Goal: Task Accomplishment & Management: Manage account settings

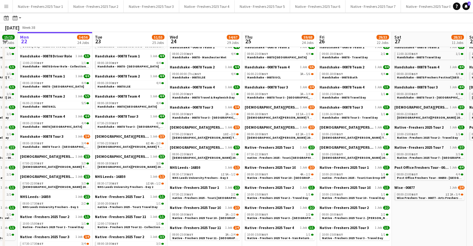
scroll to position [83, 0]
click at [288, 176] on span "Native - Freshers 2025 Tour 10 - Swansea University" at bounding box center [286, 177] width 78 height 4
click at [278, 118] on span "[DEMOGRAPHIC_DATA][PERSON_NAME] Tour 1 - 00848 - [GEOGRAPHIC_DATA]" at bounding box center [304, 117] width 114 height 4
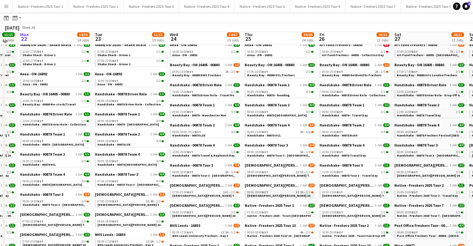
scroll to position [30, 0]
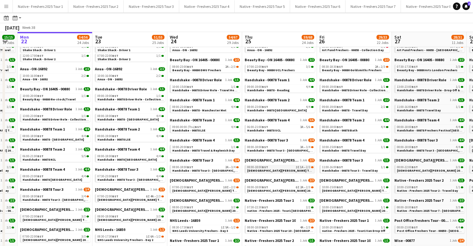
click at [286, 170] on span "Lady Garden Tour 1 - 00848 - Cardiff University" at bounding box center [304, 170] width 114 height 4
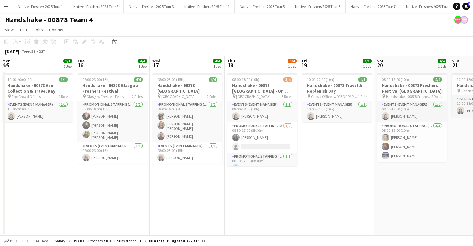
scroll to position [0, 219]
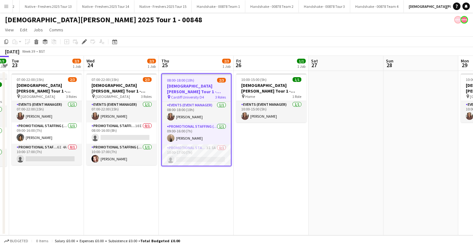
scroll to position [0, 669]
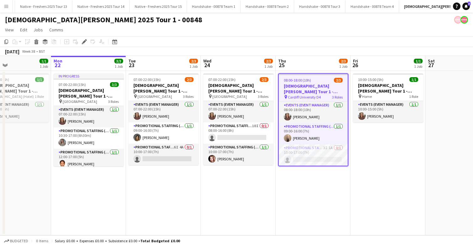
scroll to position [0, 178]
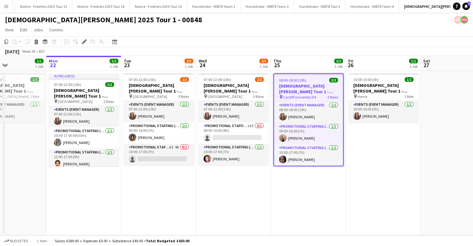
click at [242, 198] on app-date-cell "07:00-22:00 (15h) 2/3 Lady Garden Tour 1 - 00848 - University of Nottingham pin…" at bounding box center [233, 153] width 75 height 164
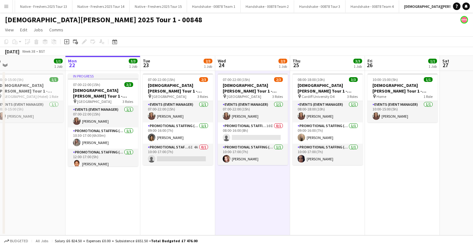
scroll to position [0, 232]
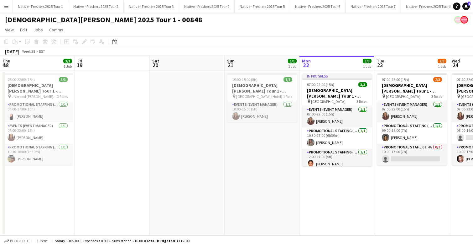
scroll to position [4, 0]
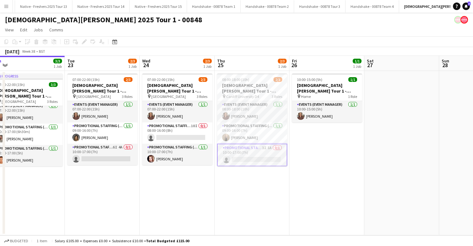
click at [248, 166] on app-card-role "Promotional Staffing (Brand Ambassadors) 3I 1A 0/1 10:00-17:00 (7h) single-neut…" at bounding box center [252, 155] width 70 height 23
click at [258, 158] on app-card-role "Promotional Staffing (Brand Ambassadors) 3I 1A 0/1 10:00-17:00 (7h) single-neut…" at bounding box center [253, 154] width 70 height 21
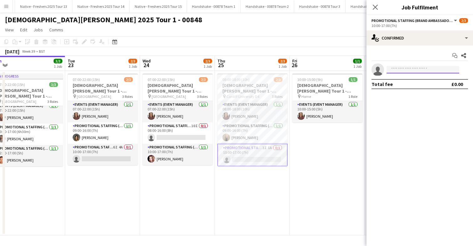
click at [424, 68] on input at bounding box center [423, 70] width 73 height 8
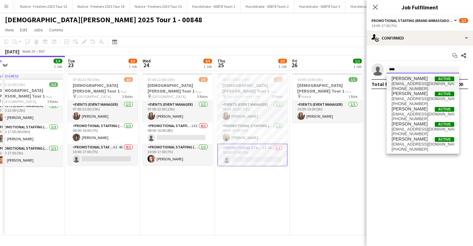
scroll to position [0, 0]
type input "****"
click at [421, 110] on span "Paulina Piatkowska" at bounding box center [410, 108] width 36 height 5
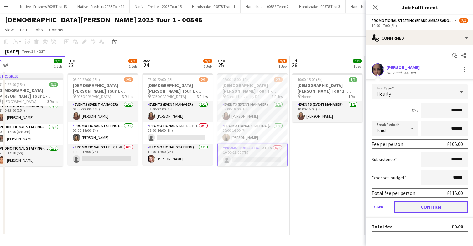
click at [427, 207] on button "Confirm" at bounding box center [431, 206] width 74 height 13
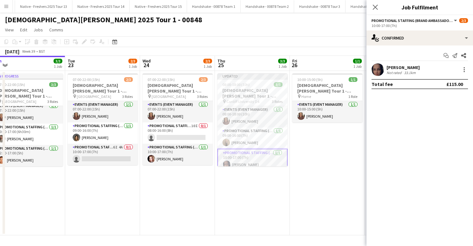
click at [340, 166] on app-date-cell "10:00-15:00 (5h) 1/1 Lady Garden Tour 1 - 00848 - Travel Day pin Home 1 Role Ev…" at bounding box center [327, 153] width 75 height 164
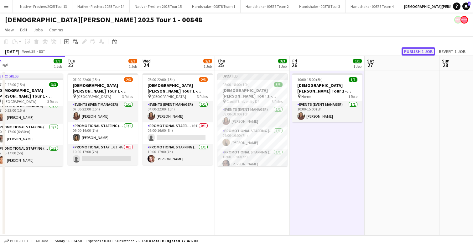
click at [417, 51] on button "Publish 1 job" at bounding box center [419, 51] width 34 height 8
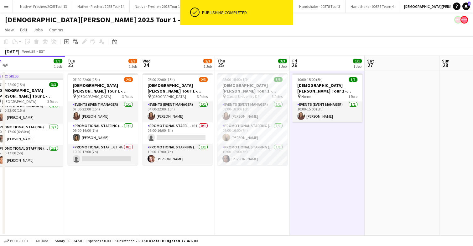
click at [246, 182] on app-date-cell "08:00-18:00 (10h) 3/3 Lady Garden Tour 1 - 00848 - Cardiff University pin Cardi…" at bounding box center [252, 153] width 75 height 164
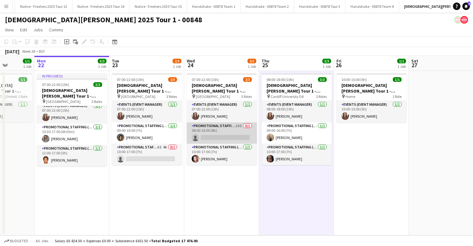
scroll to position [0, 191]
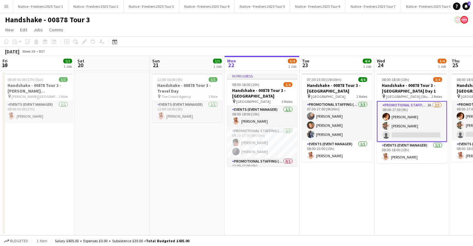
scroll to position [13, 0]
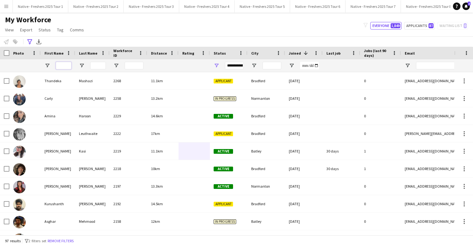
click at [64, 67] on input "First Name Filter Input" at bounding box center [64, 66] width 16 height 8
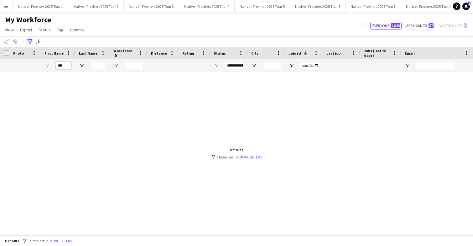
type input "***"
click at [30, 40] on icon "Advanced filters" at bounding box center [29, 41] width 5 height 5
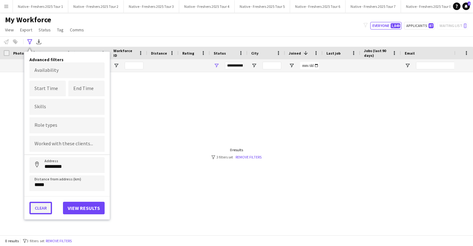
click at [45, 206] on button "Clear" at bounding box center [40, 208] width 23 height 13
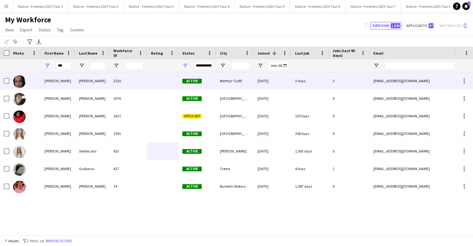
click at [129, 83] on div "2230" at bounding box center [129, 80] width 38 height 17
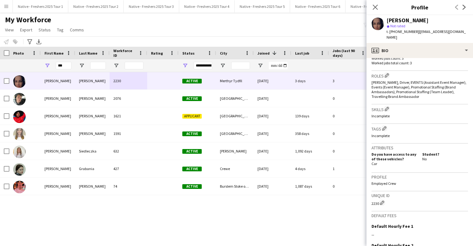
scroll to position [193, 0]
click at [376, 8] on icon "Close pop-in" at bounding box center [375, 7] width 6 height 6
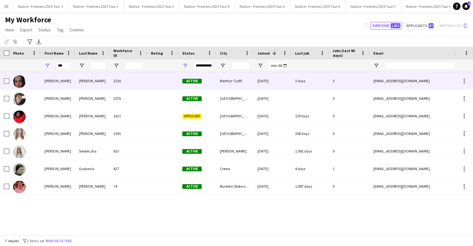
click at [181, 77] on div "Active" at bounding box center [198, 80] width 38 height 17
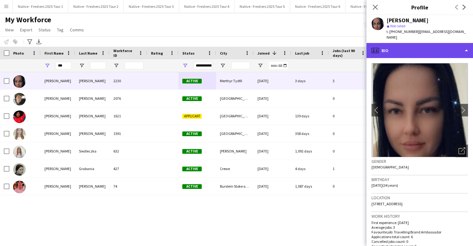
click at [413, 50] on div "profile Bio" at bounding box center [420, 50] width 107 height 15
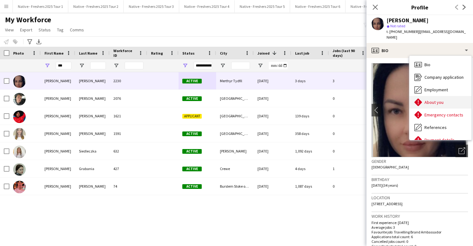
click at [438, 100] on span "About you" at bounding box center [434, 102] width 19 height 6
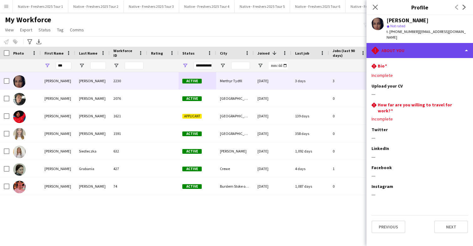
click at [420, 50] on div "rhombus-alert About you" at bounding box center [420, 50] width 107 height 15
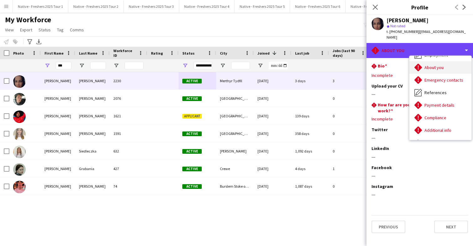
scroll to position [36, 0]
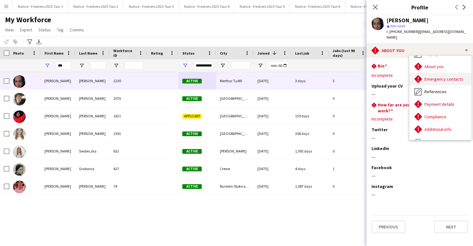
click at [434, 77] on span "Emergency contacts" at bounding box center [444, 79] width 39 height 6
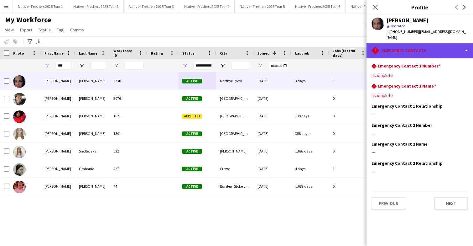
click at [429, 50] on div "rhombus-alert Emergency contacts" at bounding box center [420, 50] width 107 height 15
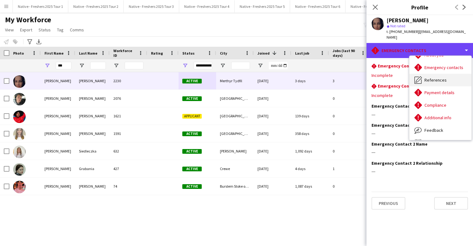
scroll to position [51, 0]
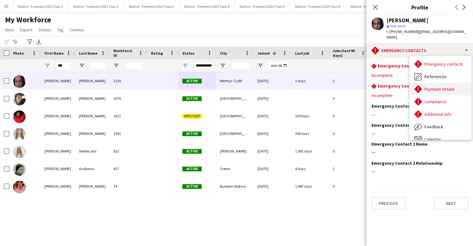
click at [438, 87] on span "Payment details" at bounding box center [440, 89] width 30 height 6
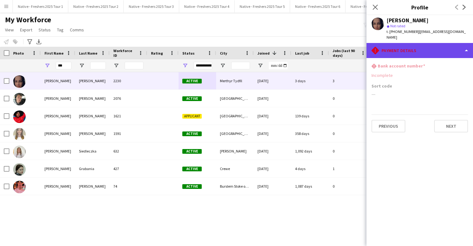
click at [431, 52] on div "rhombus-alert Payment details" at bounding box center [420, 50] width 107 height 15
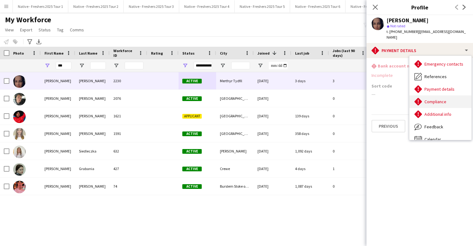
click at [439, 99] on span "Compliance" at bounding box center [436, 102] width 22 height 6
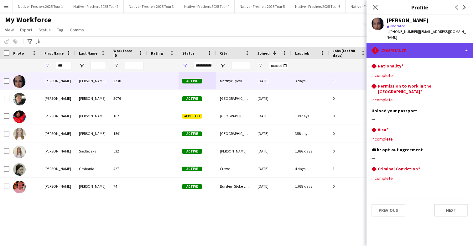
click at [423, 49] on div "rhombus-alert Compliance" at bounding box center [420, 50] width 107 height 15
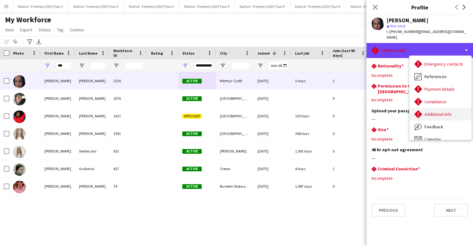
scroll to position [59, 0]
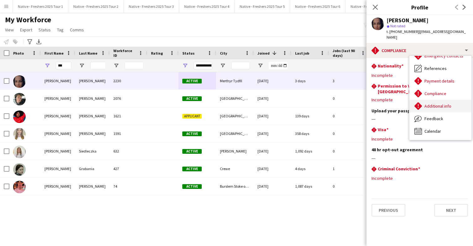
click at [437, 106] on span "Additional info" at bounding box center [438, 106] width 27 height 6
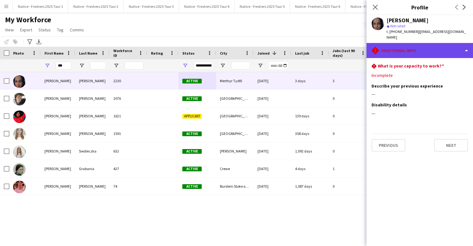
click at [439, 51] on div "rhombus-alert Additional info" at bounding box center [420, 50] width 107 height 15
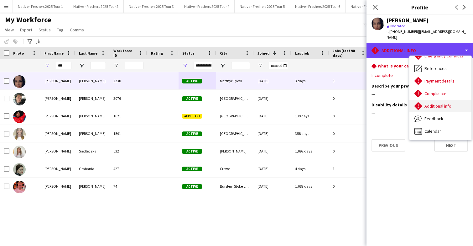
scroll to position [0, 0]
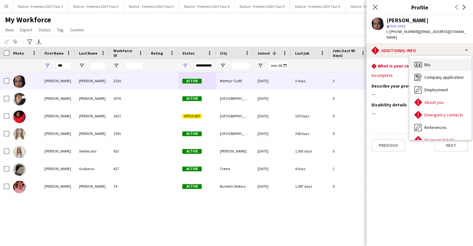
click at [442, 62] on div "Bio Bio" at bounding box center [441, 64] width 62 height 13
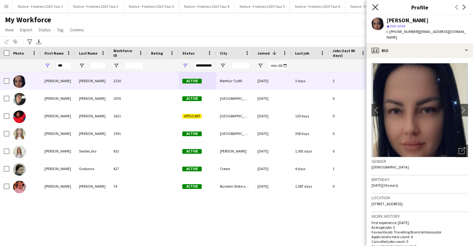
click at [376, 6] on icon at bounding box center [375, 7] width 6 height 6
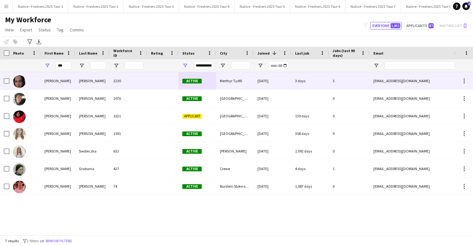
click at [226, 80] on div "Merthyr Tydfil" at bounding box center [235, 80] width 38 height 17
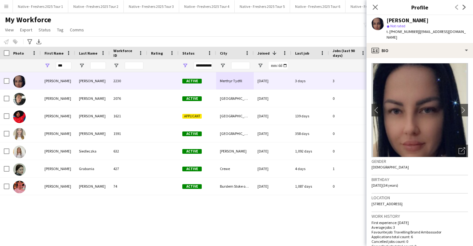
drag, startPoint x: 400, startPoint y: 203, endPoint x: 445, endPoint y: 203, distance: 45.1
click at [445, 203] on div "Location 17 Odessa Street, Merthyr Tydfil, CF48 3AU" at bounding box center [420, 202] width 97 height 18
copy span "Merthyr Tydfil, CF48 3AU"
click at [66, 65] on input "***" at bounding box center [64, 66] width 16 height 8
type input "*"
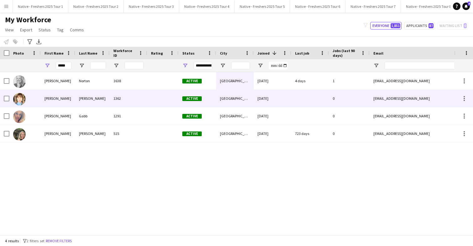
click at [132, 97] on div "1362" at bounding box center [129, 98] width 38 height 17
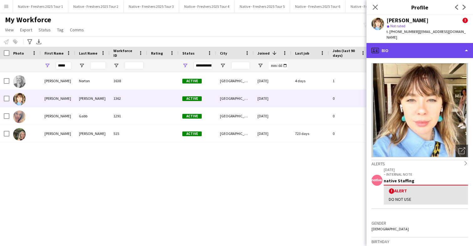
click at [443, 45] on div "profile Bio" at bounding box center [420, 50] width 107 height 15
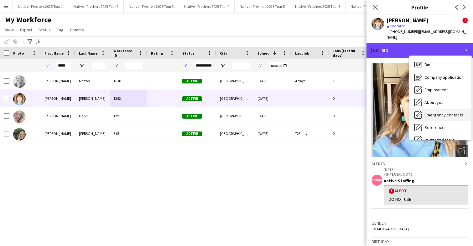
scroll to position [59, 0]
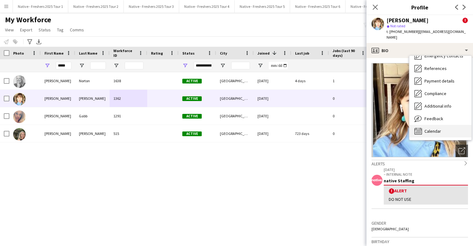
click at [438, 128] on span "Calendar" at bounding box center [433, 131] width 17 height 6
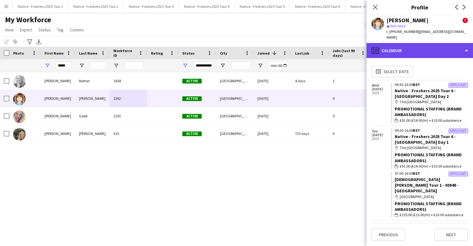
click at [433, 50] on div "calendar-full Calendar" at bounding box center [420, 50] width 107 height 15
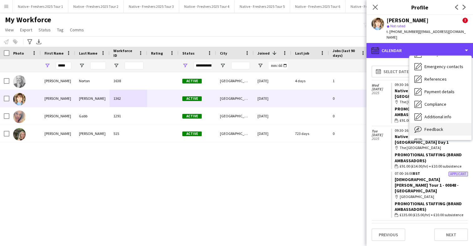
scroll to position [46, 0]
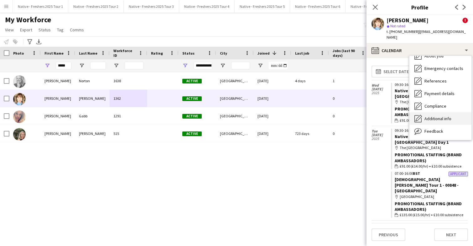
click at [439, 116] on span "Additional info" at bounding box center [438, 119] width 27 height 6
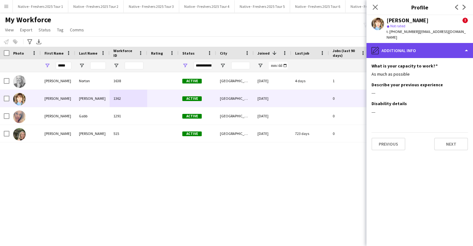
click at [443, 45] on div "pencil4 Additional info" at bounding box center [420, 50] width 107 height 15
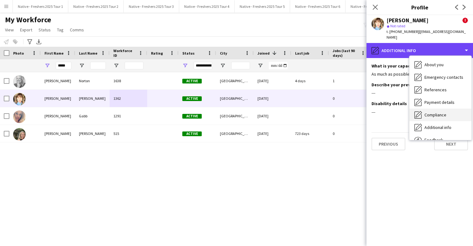
scroll to position [34, 0]
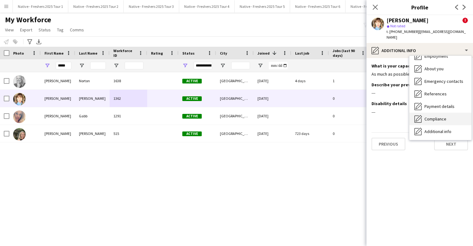
click at [443, 116] on span "Compliance" at bounding box center [436, 119] width 22 height 6
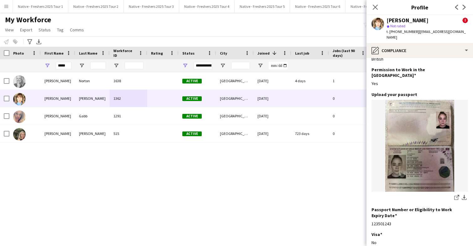
scroll to position [0, 0]
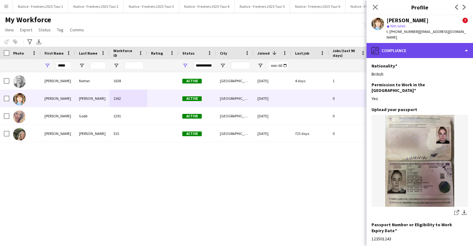
click at [440, 45] on div "pencil4 Compliance" at bounding box center [420, 50] width 107 height 15
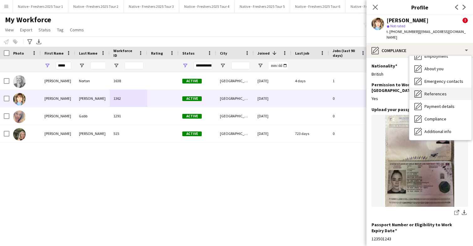
click at [443, 91] on span "References" at bounding box center [436, 94] width 22 height 6
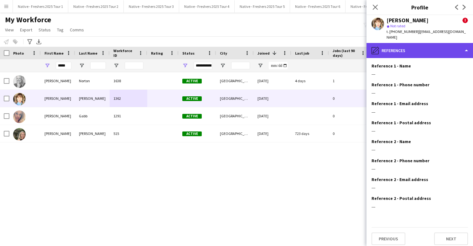
click at [433, 47] on div "pencil4 References" at bounding box center [420, 50] width 107 height 15
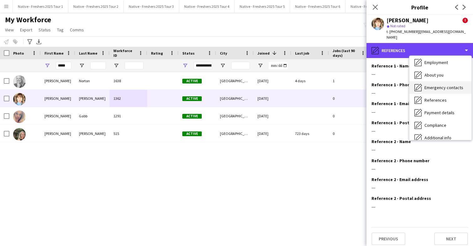
scroll to position [24, 0]
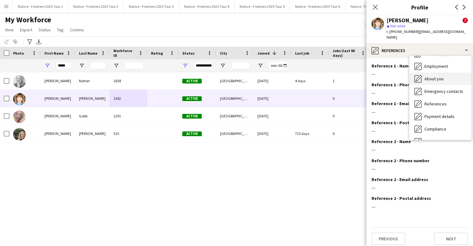
click at [436, 76] on span "About you" at bounding box center [434, 79] width 19 height 6
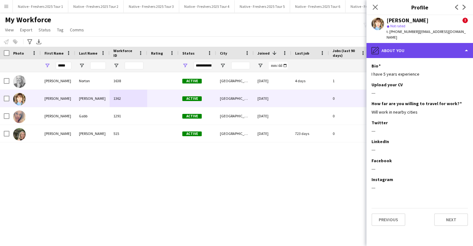
click at [450, 44] on div "pencil4 About you" at bounding box center [420, 50] width 107 height 15
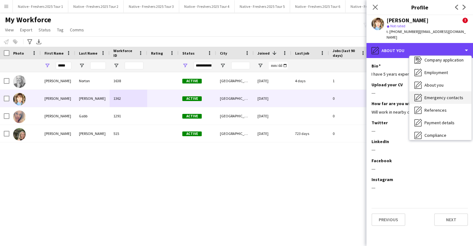
scroll to position [13, 0]
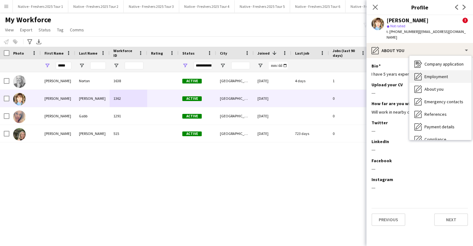
click at [447, 74] on span "Employment" at bounding box center [437, 77] width 24 height 6
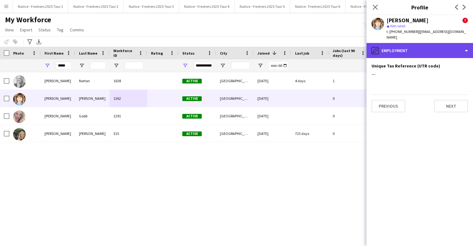
click at [441, 45] on div "pencil4 Employment" at bounding box center [420, 50] width 107 height 15
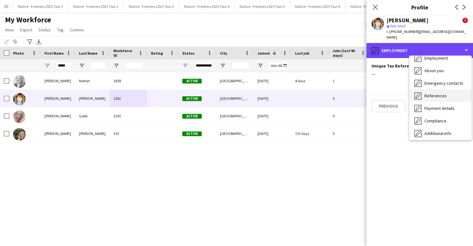
scroll to position [36, 0]
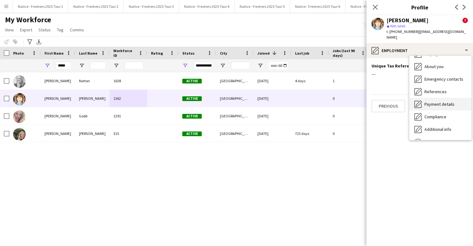
click at [443, 101] on span "Payment details" at bounding box center [440, 104] width 30 height 6
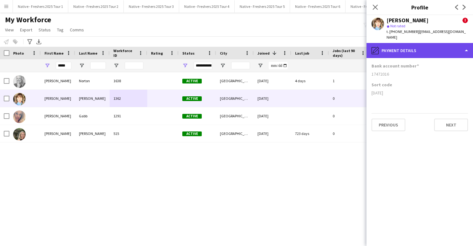
click at [439, 44] on div "pencil4 Payment details" at bounding box center [420, 50] width 107 height 15
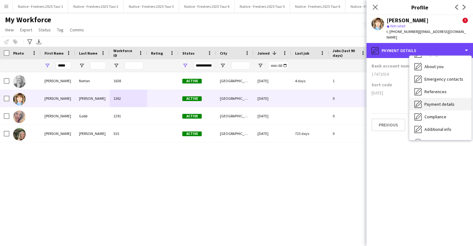
scroll to position [0, 0]
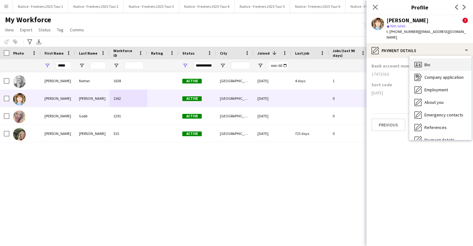
click at [446, 61] on div "Bio Bio" at bounding box center [441, 64] width 62 height 13
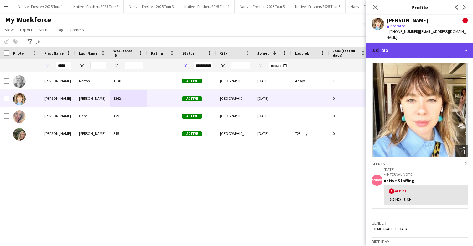
click at [438, 47] on div "profile Bio" at bounding box center [420, 50] width 107 height 15
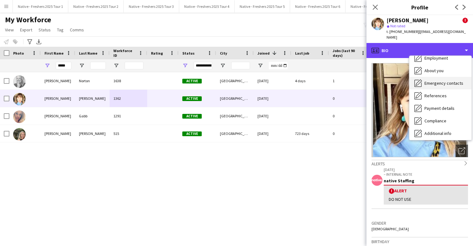
scroll to position [59, 0]
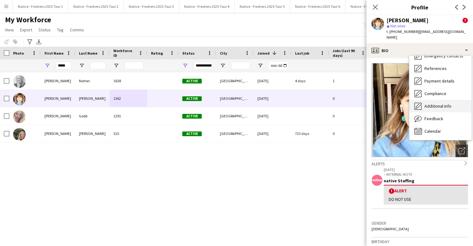
click at [440, 105] on div "Additional info Additional info" at bounding box center [441, 106] width 62 height 13
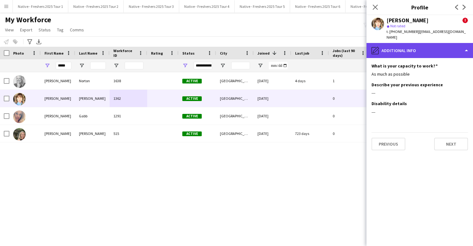
click at [440, 48] on div "pencil4 Additional info" at bounding box center [420, 50] width 107 height 15
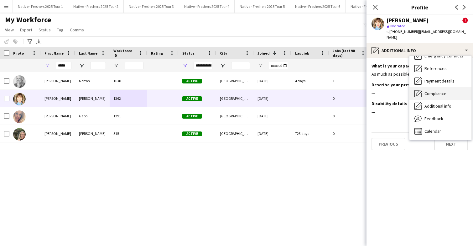
click at [437, 91] on span "Compliance" at bounding box center [436, 94] width 22 height 6
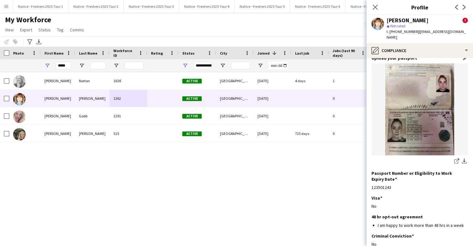
scroll to position [0, 0]
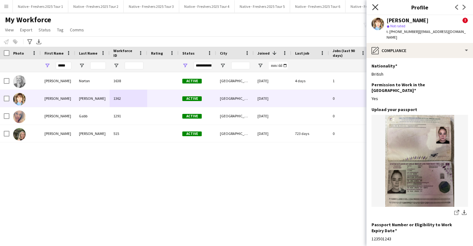
click at [378, 7] on icon "Close pop-in" at bounding box center [375, 7] width 6 height 6
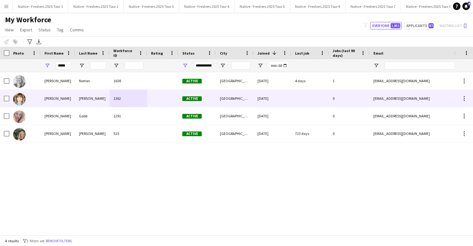
click at [157, 100] on div at bounding box center [162, 98] width 31 height 17
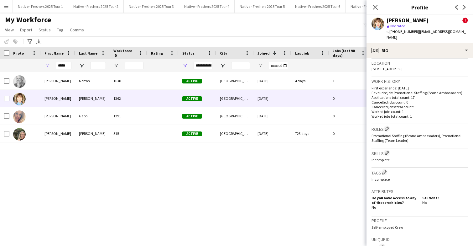
scroll to position [182, 0]
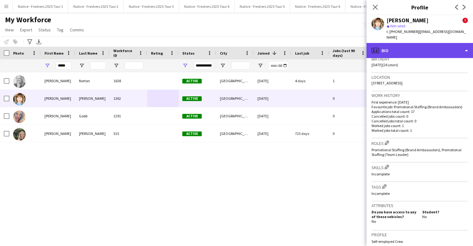
click at [436, 45] on div "profile Bio" at bounding box center [420, 50] width 107 height 15
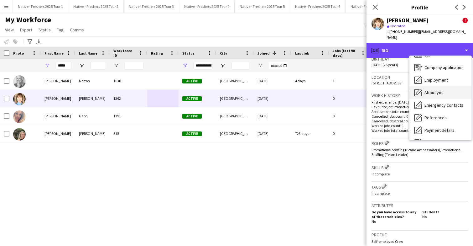
scroll to position [10, 0]
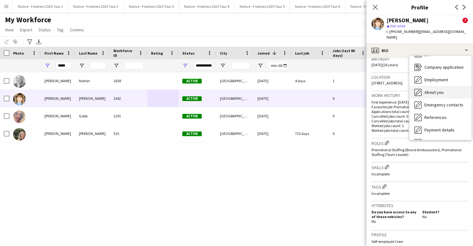
click at [442, 92] on div "About you About you" at bounding box center [441, 92] width 62 height 13
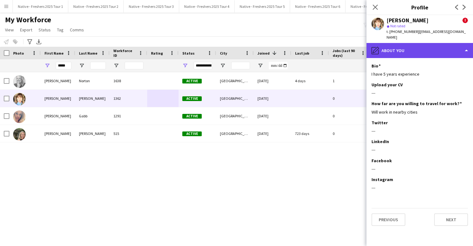
click at [443, 50] on div "pencil4 About you" at bounding box center [420, 50] width 107 height 15
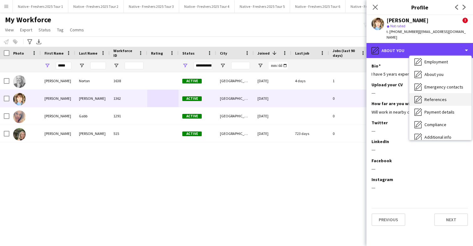
scroll to position [38, 0]
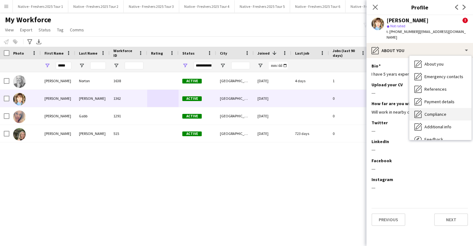
click at [450, 110] on div "Compliance Compliance" at bounding box center [441, 114] width 62 height 13
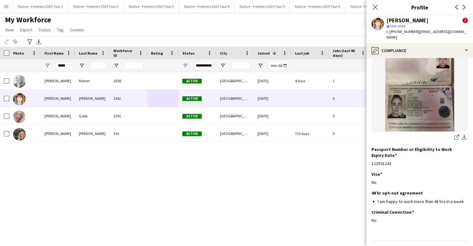
scroll to position [82, 0]
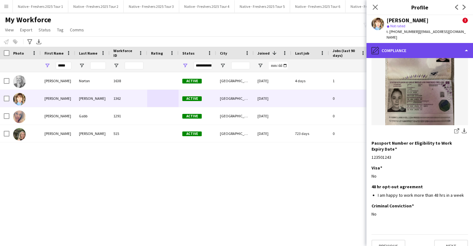
click at [435, 45] on div "pencil4 Compliance" at bounding box center [420, 50] width 107 height 15
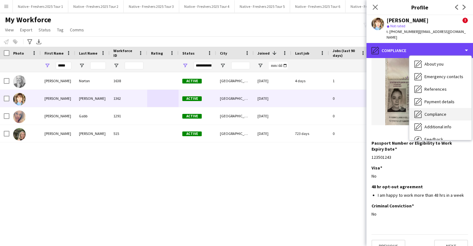
scroll to position [59, 0]
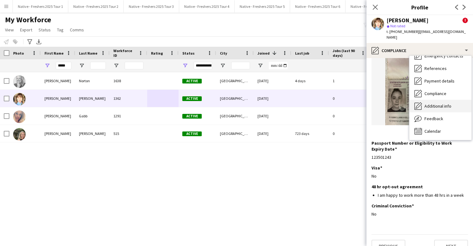
click at [438, 103] on span "Additional info" at bounding box center [438, 106] width 27 height 6
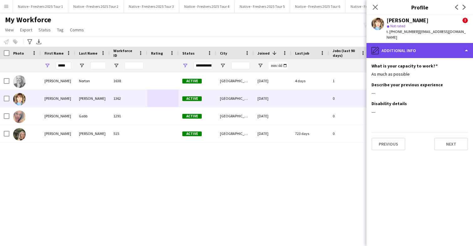
click at [434, 45] on div "pencil4 Additional info" at bounding box center [420, 50] width 107 height 15
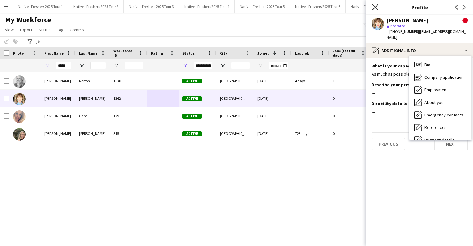
click at [376, 6] on icon "Close pop-in" at bounding box center [375, 7] width 6 height 6
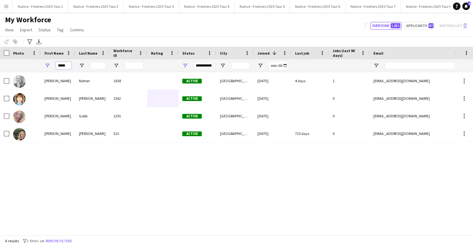
click at [69, 66] on input "*****" at bounding box center [64, 66] width 16 height 8
type input "*"
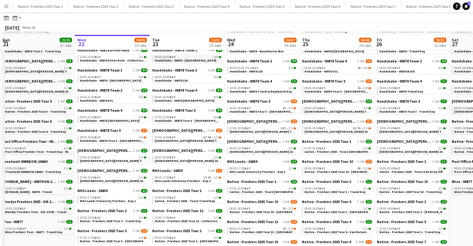
scroll to position [93, 0]
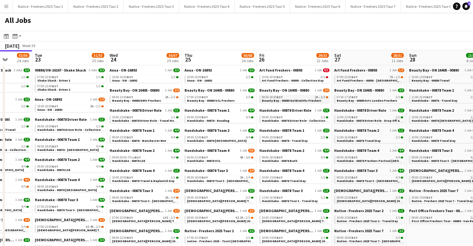
click at [299, 98] on span "Beauty Bay - 00880 Goldsmiths Freshers" at bounding box center [292, 100] width 60 height 4
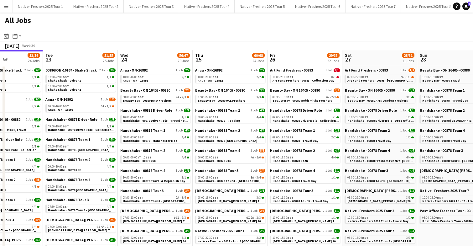
scroll to position [0, 269]
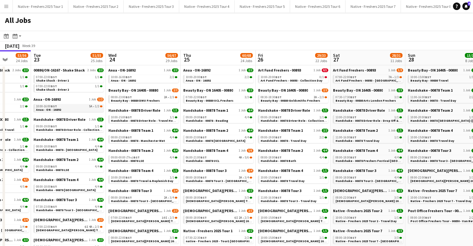
click at [77, 110] on link "10:00-16:00 BST 5A • 1/2 Anua - ON - 16892" at bounding box center [69, 107] width 66 height 7
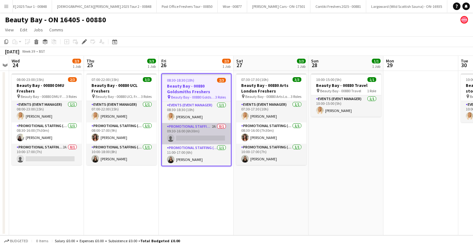
scroll to position [0, 1123]
click at [201, 137] on app-card-role "Promotional Staffing (Brand Ambassadors) 2A 0/1 09:30-16:00 (6h30m) single-neut…" at bounding box center [196, 133] width 69 height 21
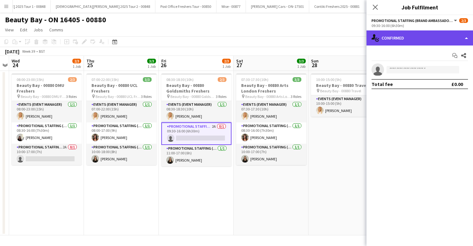
click at [431, 35] on div "single-neutral-actions-check-2 Confirmed" at bounding box center [420, 37] width 107 height 15
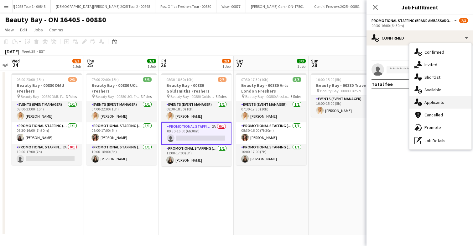
click at [439, 101] on span "Applicants" at bounding box center [435, 102] width 20 height 6
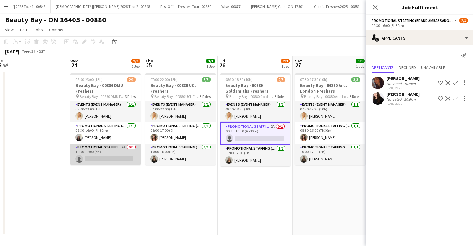
scroll to position [0, 232]
click at [113, 153] on app-card-role "Promotional Staffing (Brand Ambassadors) 2A 0/1 10:00-17:00 (7h) single-neutral…" at bounding box center [105, 154] width 70 height 21
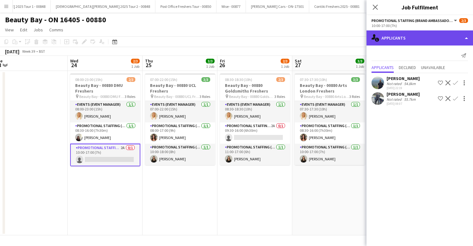
click at [423, 38] on div "single-neutral-actions-information Applicants" at bounding box center [420, 37] width 107 height 15
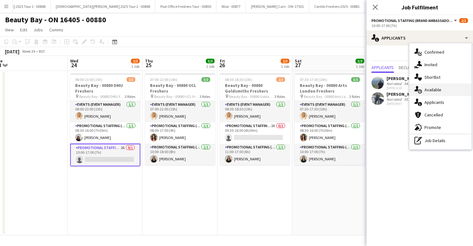
click at [438, 90] on span "Available" at bounding box center [433, 90] width 17 height 6
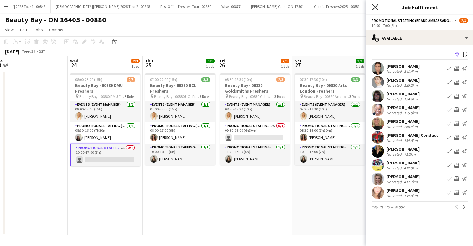
click at [376, 7] on icon at bounding box center [375, 7] width 6 height 6
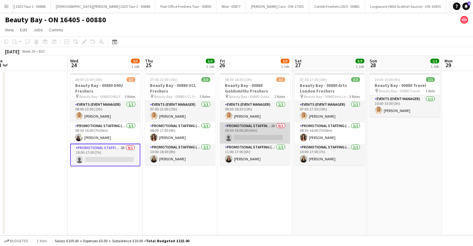
click at [259, 133] on app-card-role "Promotional Staffing (Brand Ambassadors) 2A 0/1 09:30-16:00 (6h30m) single-neut…" at bounding box center [255, 132] width 70 height 21
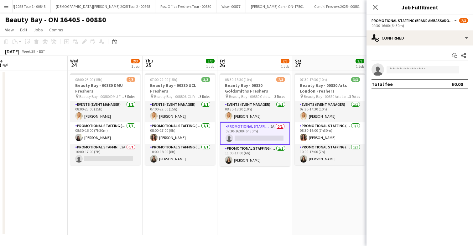
click at [411, 47] on div "Start chat Share single-neutral-actions Total fee £0.00" at bounding box center [420, 69] width 107 height 49
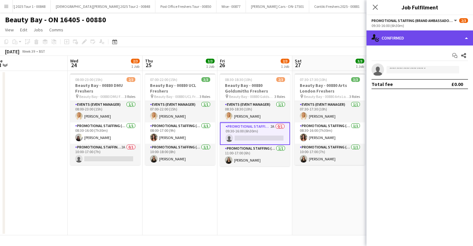
click at [420, 41] on div "single-neutral-actions-check-2 Confirmed" at bounding box center [420, 37] width 107 height 15
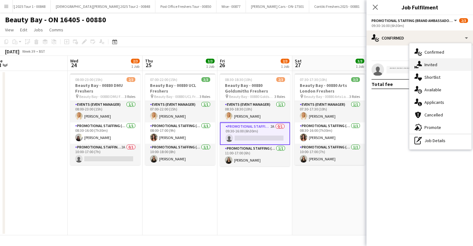
click at [432, 64] on span "Invited" at bounding box center [431, 65] width 13 height 6
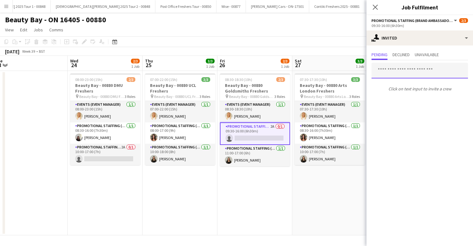
click at [404, 74] on input "text" at bounding box center [420, 71] width 97 height 16
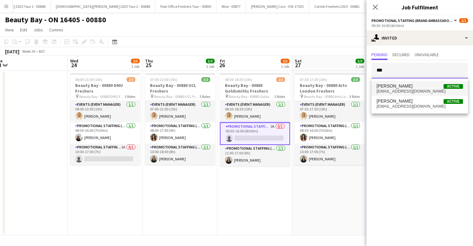
type input "***"
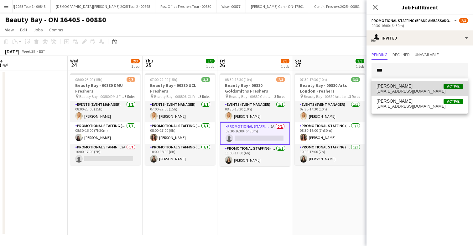
click at [409, 83] on span "Alyssa Palmer Active" at bounding box center [420, 85] width 87 height 5
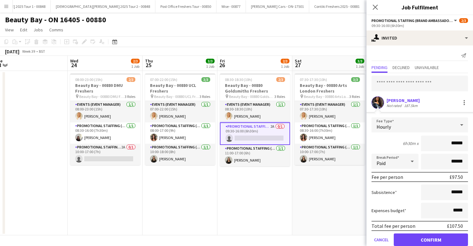
scroll to position [12, 0]
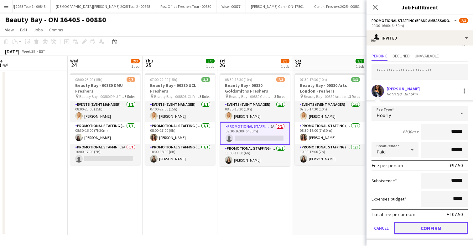
click at [422, 228] on button "Confirm" at bounding box center [431, 228] width 74 height 13
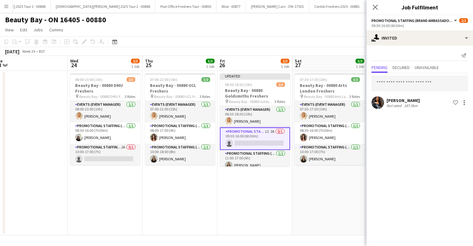
scroll to position [0, 0]
click at [279, 197] on app-date-cell "Updated 08:30-18:30 (10h) 2/3 Beauty Bay - 00880 Goldsmiths Freshers pin Beauty…" at bounding box center [255, 153] width 75 height 164
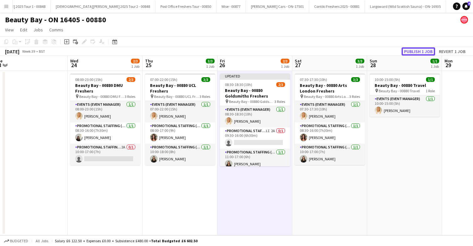
click at [422, 51] on button "Publish 1 job" at bounding box center [419, 51] width 34 height 8
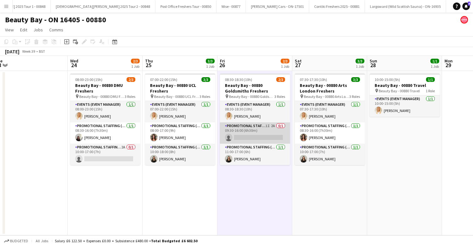
click at [265, 129] on app-card-role "Promotional Staffing (Brand Ambassadors) 1I 2A 0/1 09:30-16:00 (6h30m) single-n…" at bounding box center [255, 132] width 70 height 21
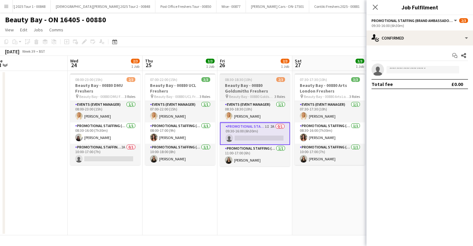
click at [261, 83] on h3 "Beauty Bay - 00880 Goldsmiths Freshers" at bounding box center [255, 87] width 70 height 11
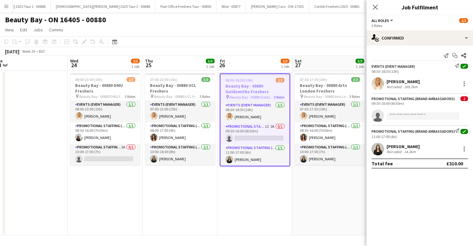
click at [261, 83] on h3 "Beauty Bay - 00880 Goldsmiths Freshers" at bounding box center [255, 88] width 69 height 11
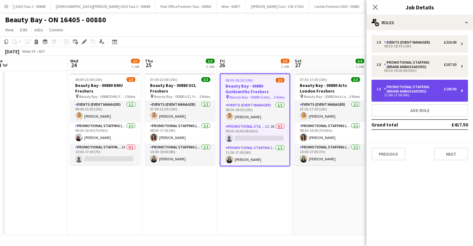
click at [426, 90] on div "Promotional Staffing (Brand Ambassadors)" at bounding box center [414, 89] width 60 height 9
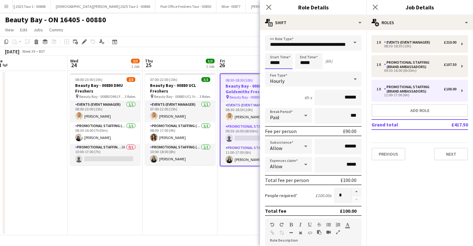
click at [284, 60] on input "*****" at bounding box center [279, 61] width 28 height 16
click at [272, 73] on div at bounding box center [272, 72] width 13 height 6
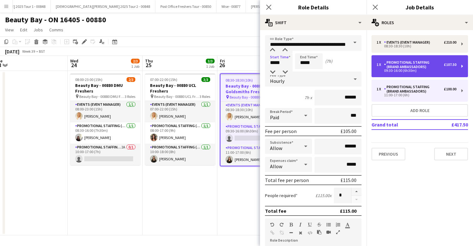
click at [430, 67] on div "Promotional Staffing (Brand Ambassadors)" at bounding box center [414, 64] width 60 height 9
type input "*****"
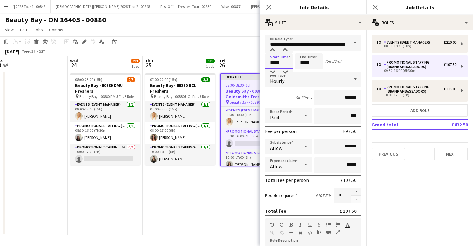
click at [288, 64] on input "*****" at bounding box center [279, 61] width 28 height 16
click at [273, 71] on div at bounding box center [272, 72] width 13 height 6
click at [287, 70] on div at bounding box center [285, 72] width 13 height 6
type input "*****"
click at [287, 70] on div at bounding box center [285, 72] width 13 height 6
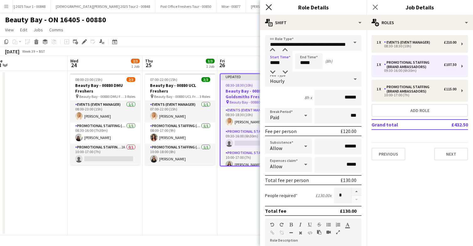
click at [269, 7] on icon at bounding box center [269, 7] width 6 height 6
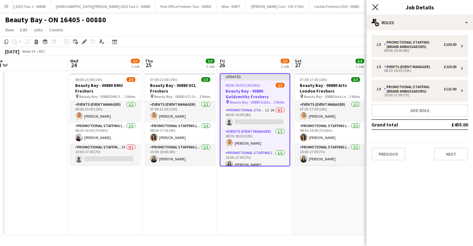
click at [376, 8] on icon at bounding box center [375, 7] width 6 height 6
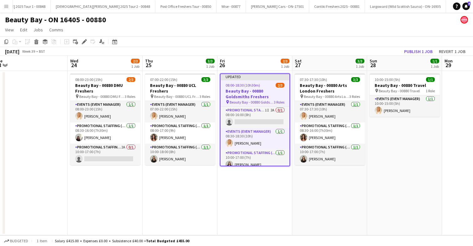
click at [319, 174] on app-date-cell "07:30-17:30 (10h) 3/3 Beauty Bay - 00880 Arts London Freshers pin Beauty Bay - …" at bounding box center [329, 153] width 75 height 164
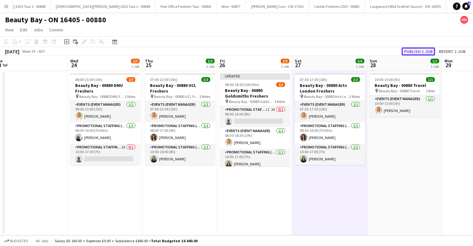
click at [416, 51] on button "Publish 1 job" at bounding box center [419, 51] width 34 height 8
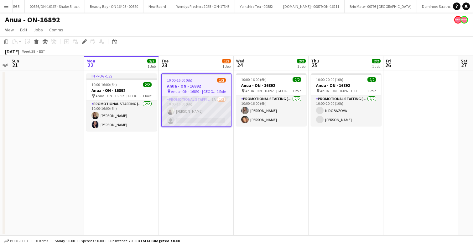
scroll to position [0, 1552]
click at [208, 111] on app-card-role "Promotional Staffing (Brand Ambassadors) 5A [DATE] 10:00-16:00 (6h) [PERSON_NAM…" at bounding box center [196, 111] width 69 height 30
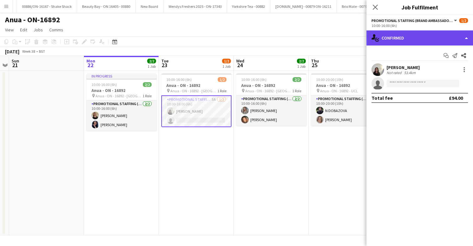
click at [424, 38] on div "single-neutral-actions-check-2 Confirmed" at bounding box center [420, 37] width 107 height 15
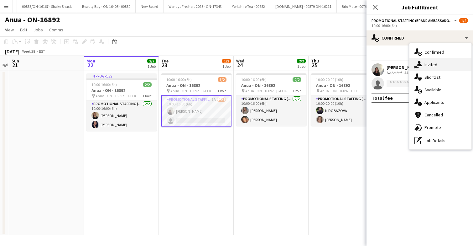
click at [434, 62] on span "Invited" at bounding box center [431, 65] width 13 height 6
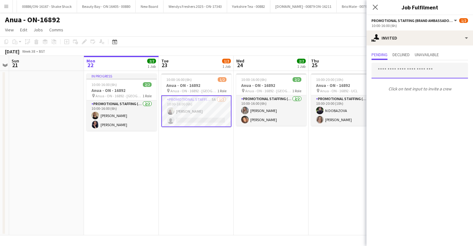
click at [405, 74] on input "text" at bounding box center [420, 71] width 97 height 16
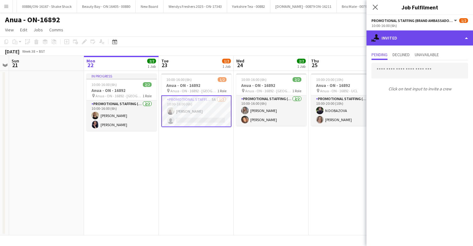
click at [415, 38] on div "single-neutral-actions-share-1 Invited" at bounding box center [420, 37] width 107 height 15
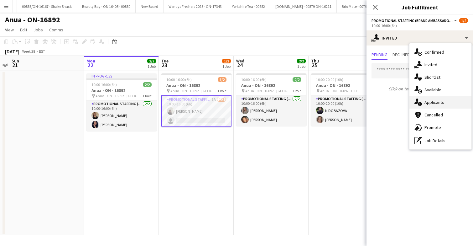
click at [445, 101] on div "single-neutral-actions-information Applicants" at bounding box center [441, 102] width 62 height 13
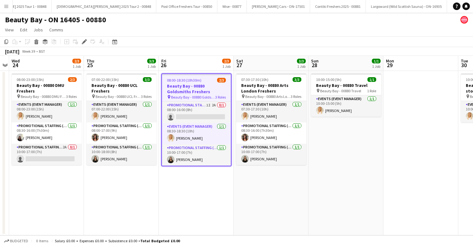
scroll to position [0, 1123]
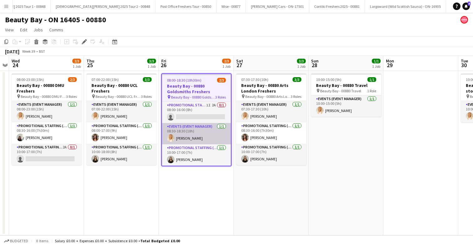
click at [201, 135] on app-card-role "Events (Event Manager) 1/1 08:30-18:30 (10h) Jenny Scott" at bounding box center [196, 133] width 69 height 21
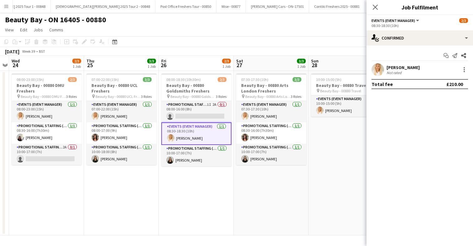
click at [201, 135] on app-card-role "Events (Event Manager) 1/1 08:30-18:30 (10h) Jenny Scott" at bounding box center [196, 133] width 70 height 23
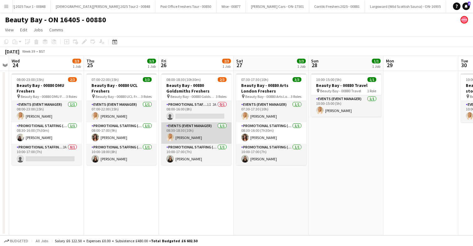
click at [201, 135] on app-card-role "Events (Event Manager) 1/1 08:30-18:30 (10h) Jenny Scott" at bounding box center [196, 132] width 70 height 21
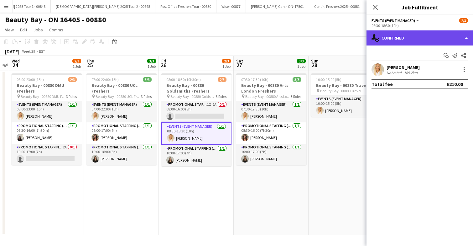
click at [446, 35] on div "single-neutral-actions-check-2 Confirmed" at bounding box center [420, 37] width 107 height 15
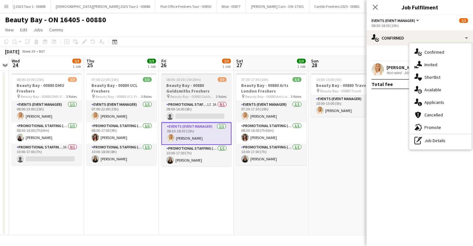
click at [204, 87] on h3 "Beauty Bay - 00880 Goldsmiths Freshers" at bounding box center [196, 87] width 70 height 11
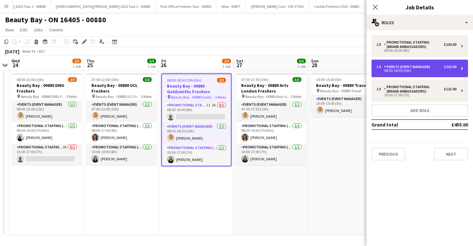
click at [432, 69] on div "Events (Event Manager)" at bounding box center [408, 67] width 49 height 4
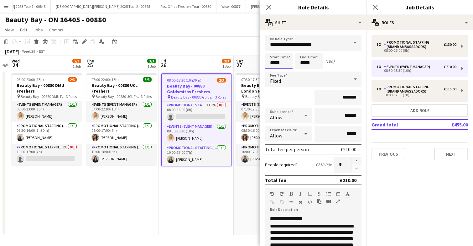
click at [287, 66] on input "*****" at bounding box center [279, 61] width 28 height 16
click at [284, 73] on div at bounding box center [285, 72] width 13 height 6
type input "*****"
click at [284, 73] on div at bounding box center [285, 72] width 13 height 6
click at [317, 67] on input "*****" at bounding box center [309, 61] width 28 height 16
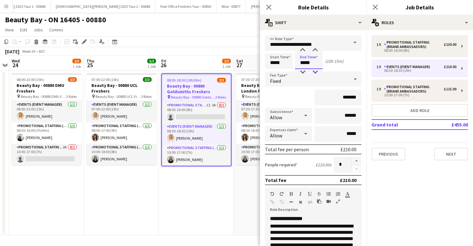
click at [317, 72] on div at bounding box center [315, 72] width 13 height 6
type input "*****"
click at [317, 72] on div at bounding box center [315, 72] width 13 height 6
click at [377, 8] on icon "Close pop-in" at bounding box center [375, 7] width 6 height 6
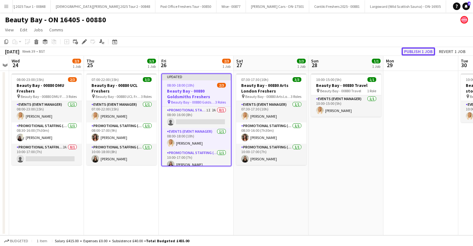
click at [424, 52] on button "Publish 1 job" at bounding box center [419, 51] width 34 height 8
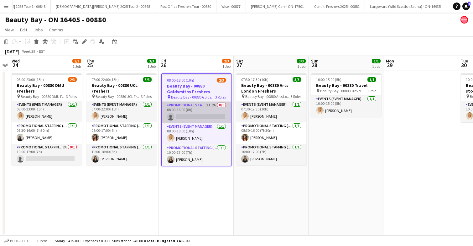
click at [206, 119] on app-card-role "Promotional Staffing (Brand Ambassadors) 1I 2A 0/1 08:00-16:00 (8h) single-neut…" at bounding box center [196, 112] width 69 height 21
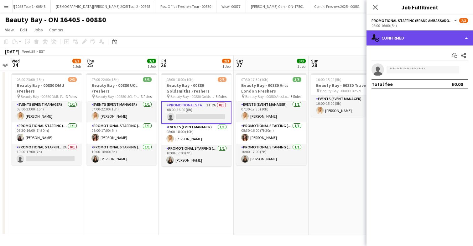
click at [444, 38] on div "single-neutral-actions-check-2 Confirmed" at bounding box center [420, 37] width 107 height 15
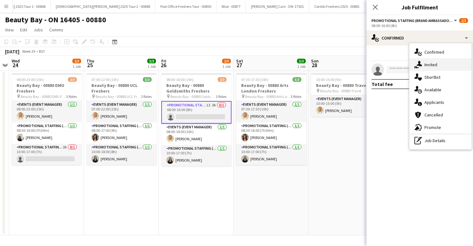
click at [439, 65] on div "single-neutral-actions-share-1 Invited" at bounding box center [441, 64] width 62 height 13
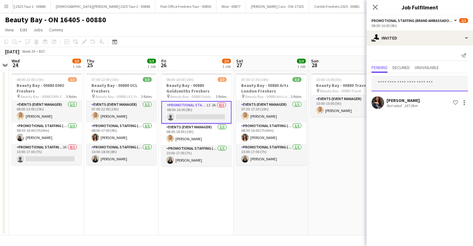
click at [405, 85] on input "text" at bounding box center [420, 84] width 97 height 16
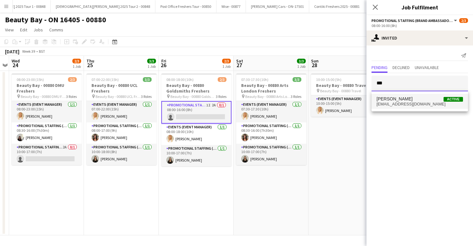
type input "***"
click at [398, 98] on span "Nimrit Batth" at bounding box center [395, 98] width 36 height 5
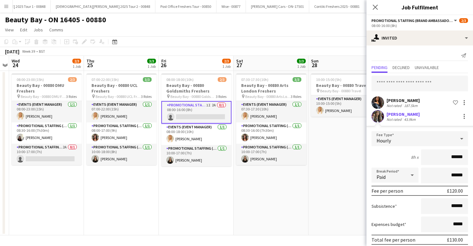
scroll to position [25, 0]
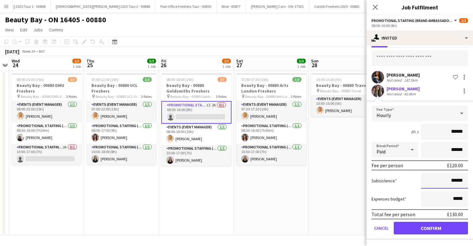
click at [456, 181] on input "******" at bounding box center [444, 181] width 47 height 16
type input "**"
type input "******"
click at [425, 229] on button "Confirm" at bounding box center [431, 228] width 74 height 13
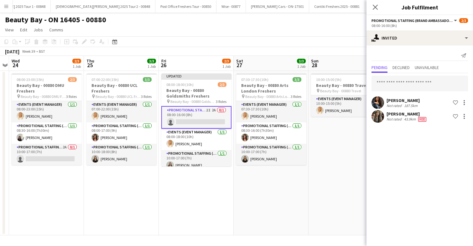
click at [301, 181] on app-date-cell "07:30-17:30 (10h) 3/3 Beauty Bay - 00880 Arts London Freshers pin Beauty Bay - …" at bounding box center [271, 153] width 75 height 164
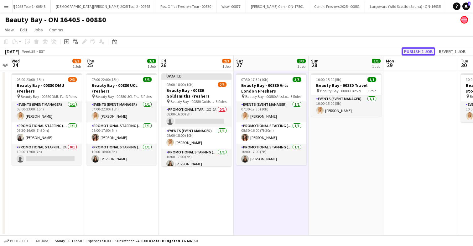
click at [418, 53] on button "Publish 1 job" at bounding box center [419, 51] width 34 height 8
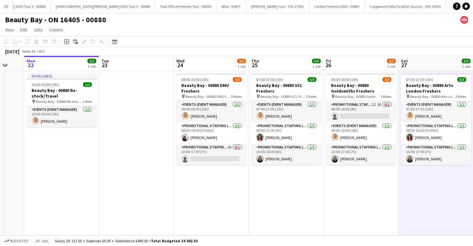
scroll to position [0, 205]
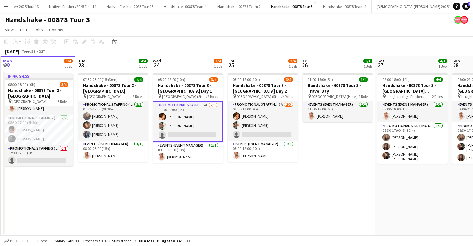
scroll to position [0, 223]
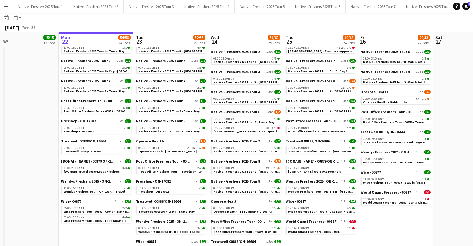
scroll to position [299, 0]
click at [187, 149] on span "2I" at bounding box center [189, 147] width 4 height 3
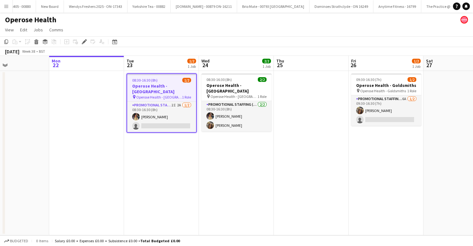
scroll to position [0, 245]
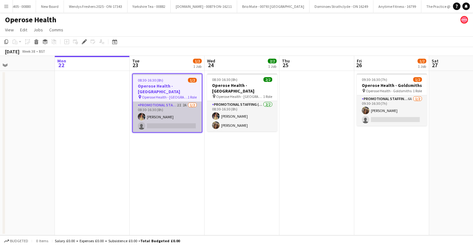
click at [185, 109] on app-card-role "Promotional Staffing (Brand Ambassadors) 2I 2A [DATE] 08:30-16:30 (8h) [PERSON_…" at bounding box center [167, 117] width 69 height 30
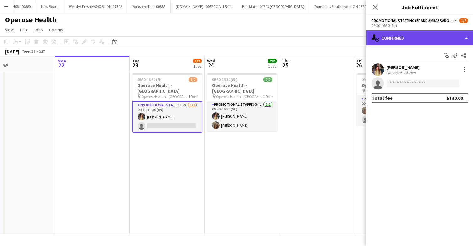
click at [413, 42] on div "single-neutral-actions-check-2 Confirmed" at bounding box center [420, 37] width 107 height 15
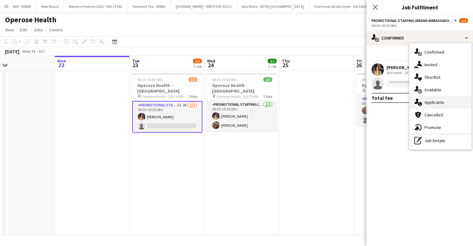
click at [440, 105] on div "single-neutral-actions-information Applicants" at bounding box center [441, 102] width 62 height 13
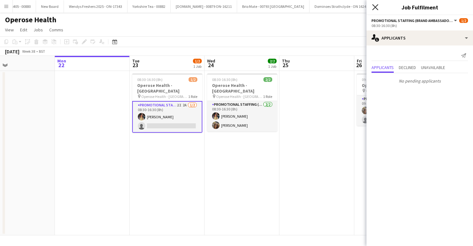
click at [375, 7] on icon at bounding box center [375, 7] width 6 height 6
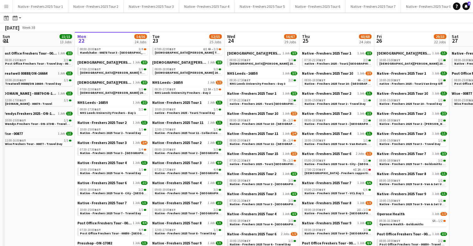
scroll to position [167, 0]
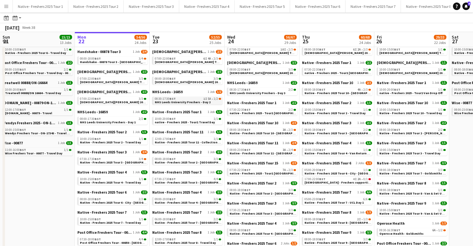
click at [192, 101] on span "NHS Leeds University Freshers - Day 2" at bounding box center [183, 102] width 56 height 4
click at [120, 162] on span "Native - Freshers 2025 Tour 3 - [GEOGRAPHIC_DATA] Day 1" at bounding box center [122, 162] width 85 height 4
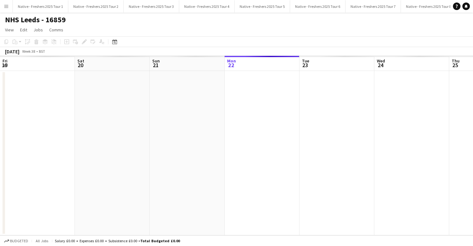
scroll to position [0, 216]
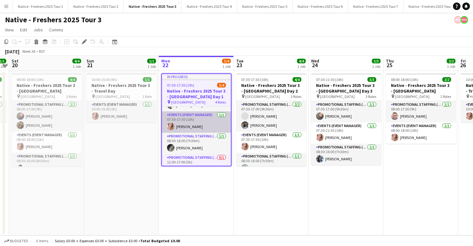
scroll to position [26, 0]
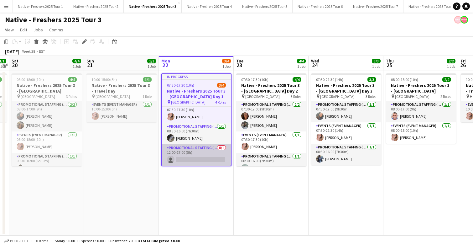
click at [202, 156] on app-card-role "Promotional Staffing (Brand Ambassadors) 0/1 12:00-17:00 (5h) single-neutral-ac…" at bounding box center [196, 154] width 69 height 21
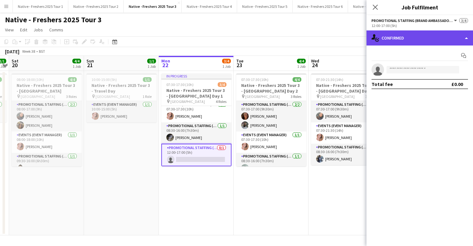
click at [426, 40] on div "single-neutral-actions-check-2 Confirmed" at bounding box center [420, 37] width 107 height 15
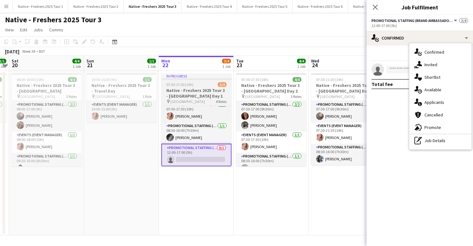
click at [200, 87] on div "07:30-17:30 (10h) 3/4" at bounding box center [196, 84] width 70 height 5
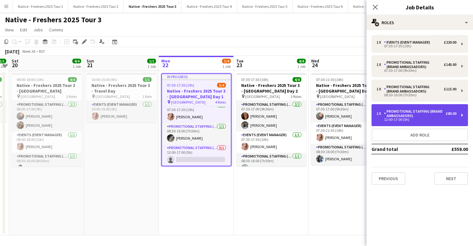
click at [430, 108] on div "1 x Promotional Staffing (Brand Ambassadors) £80.00 12:00-17:00 (5h)" at bounding box center [420, 115] width 97 height 22
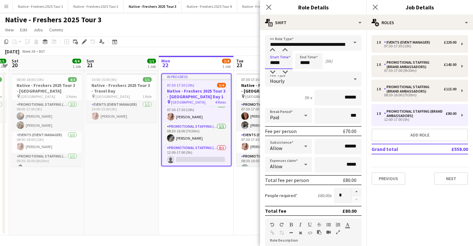
click at [292, 64] on input "*****" at bounding box center [279, 61] width 28 height 16
click at [273, 49] on div at bounding box center [272, 50] width 13 height 6
click at [285, 50] on div at bounding box center [285, 50] width 13 height 6
type input "*****"
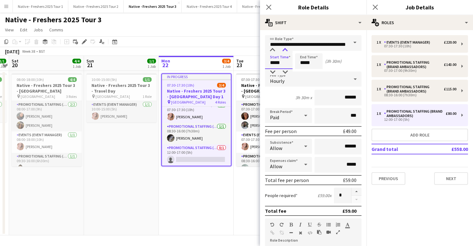
click at [285, 50] on div at bounding box center [285, 50] width 13 height 6
click at [376, 6] on icon at bounding box center [375, 7] width 6 height 6
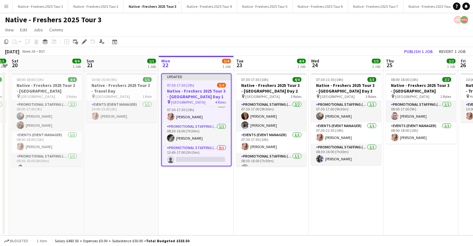
scroll to position [0, 216]
click at [207, 189] on app-date-cell "Updated 07:30-17:30 (10h) 3/4 Native - Freshers 2025 Tour 3 - University of Lee…" at bounding box center [196, 153] width 75 height 164
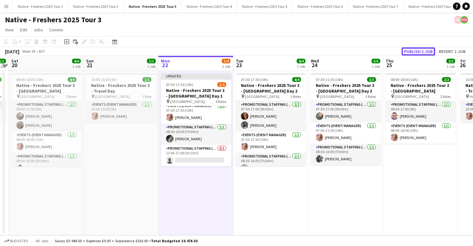
click at [417, 53] on button "Publish 1 job" at bounding box center [419, 51] width 34 height 8
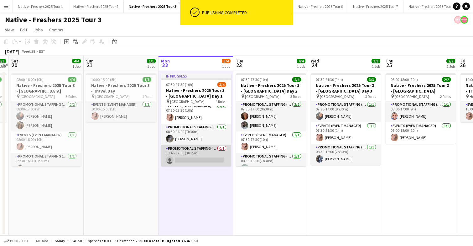
click at [210, 154] on app-card-role "Promotional Staffing (Brand Ambassadors) 0/1 13:45-17:00 (3h15m) single-neutral…" at bounding box center [196, 155] width 70 height 21
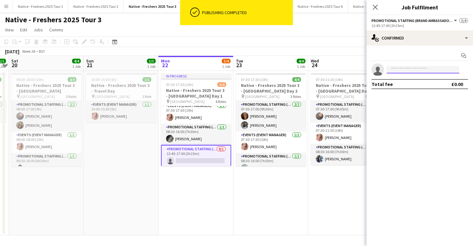
click at [401, 69] on input at bounding box center [423, 70] width 73 height 8
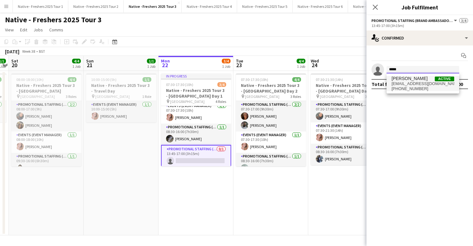
type input "*****"
click at [402, 80] on span "Harry Speight" at bounding box center [410, 78] width 36 height 5
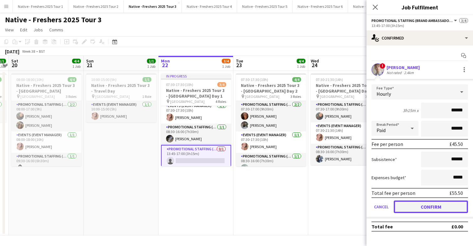
click at [421, 206] on button "Confirm" at bounding box center [431, 206] width 74 height 13
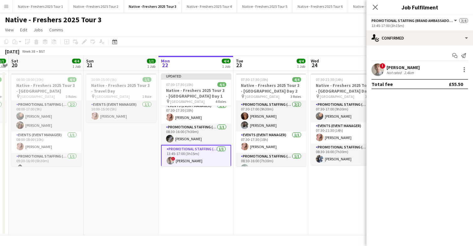
click at [378, 71] on app-user-avatar at bounding box center [378, 69] width 13 height 13
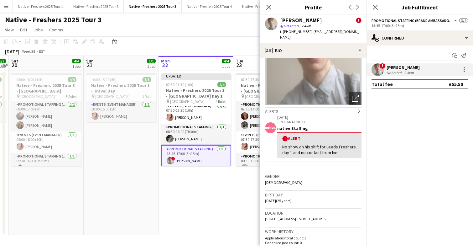
scroll to position [0, 0]
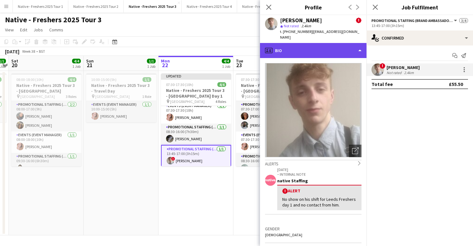
click at [313, 46] on div "profile Bio" at bounding box center [313, 50] width 107 height 15
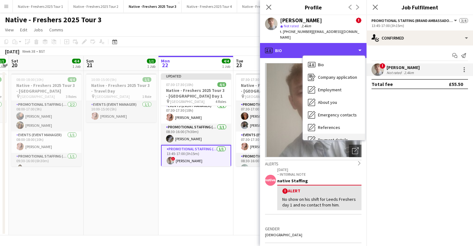
scroll to position [59, 0]
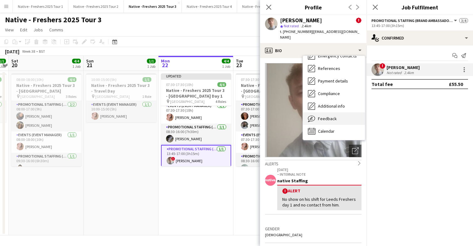
click at [335, 116] on span "Feedback" at bounding box center [327, 119] width 19 height 6
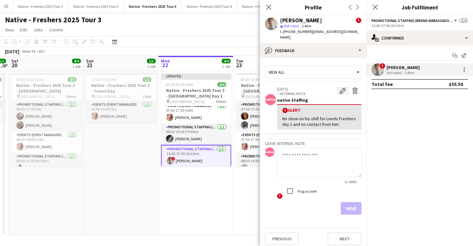
click at [340, 87] on app-icon "Edit alert" at bounding box center [343, 90] width 6 height 6
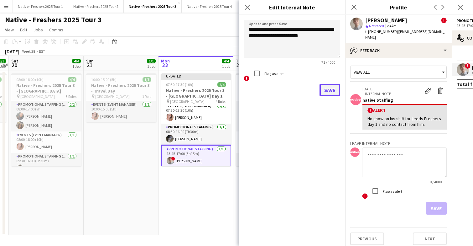
click at [331, 90] on button "Save" at bounding box center [330, 90] width 21 height 13
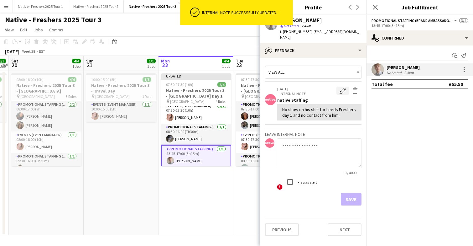
click at [344, 87] on app-icon "Edit internal note" at bounding box center [343, 90] width 6 height 6
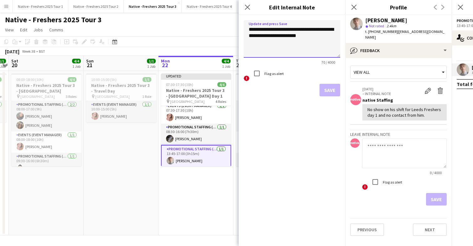
drag, startPoint x: 320, startPoint y: 36, endPoint x: 240, endPoint y: 28, distance: 79.7
click at [240, 28] on form "**********" at bounding box center [292, 58] width 107 height 86
type textarea "**********"
click at [328, 85] on button "Save" at bounding box center [330, 90] width 21 height 13
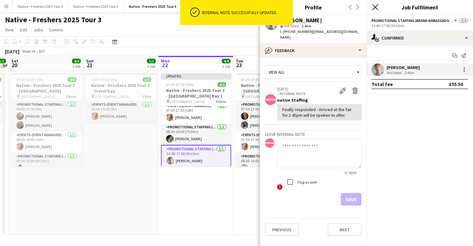
click at [376, 7] on icon at bounding box center [375, 7] width 6 height 6
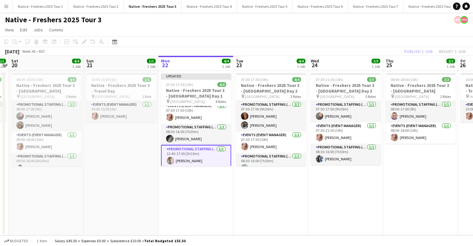
click at [292, 193] on app-date-cell "07:30-17:30 (10h) 4/4 Native - Freshers 2025 Tour 3 - University of Leeds Day 2…" at bounding box center [271, 153] width 75 height 164
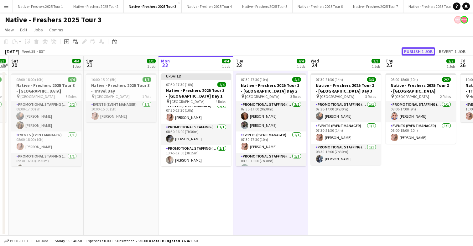
click at [421, 50] on button "Publish 1 job" at bounding box center [419, 51] width 34 height 8
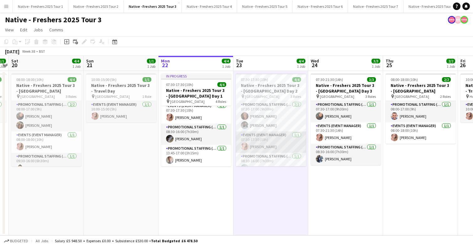
scroll to position [8, 0]
click at [273, 159] on app-card-role "Promotional Staffing (Brand Ambassadors) 1/1 08:30-16:00 (7h30m) Greg McLean" at bounding box center [271, 155] width 70 height 21
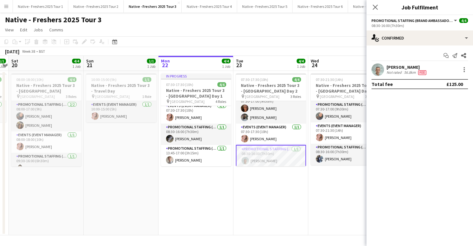
click at [377, 68] on app-user-avatar at bounding box center [378, 69] width 13 height 13
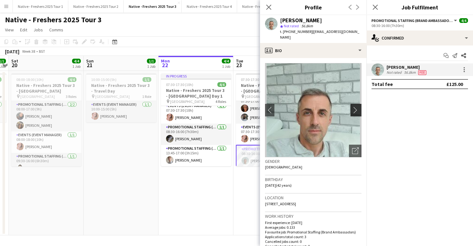
click at [357, 107] on app-icon "chevron-right" at bounding box center [357, 110] width 10 height 7
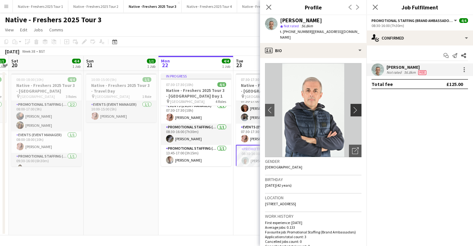
click at [357, 107] on app-icon "chevron-right" at bounding box center [357, 110] width 10 height 7
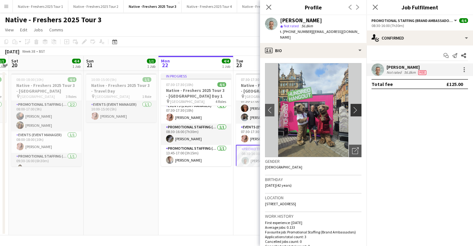
click at [357, 107] on app-icon "chevron-right" at bounding box center [357, 110] width 10 height 7
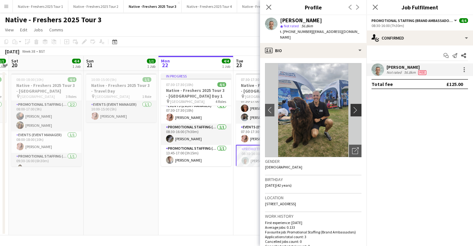
click at [357, 107] on app-icon "chevron-right" at bounding box center [357, 110] width 10 height 7
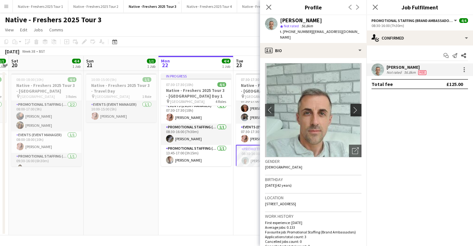
click at [357, 107] on app-icon "chevron-right" at bounding box center [357, 110] width 10 height 7
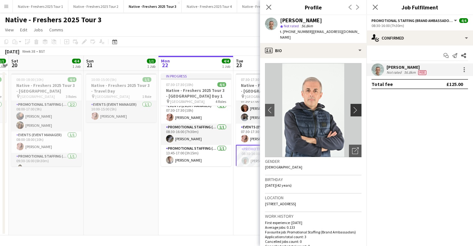
click at [357, 107] on app-icon "chevron-right" at bounding box center [357, 110] width 10 height 7
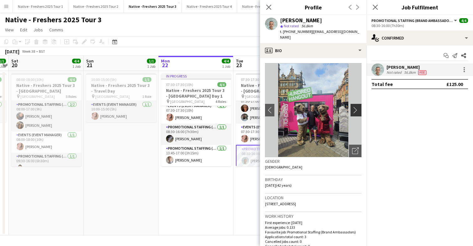
click at [357, 107] on app-icon "chevron-right" at bounding box center [357, 110] width 10 height 7
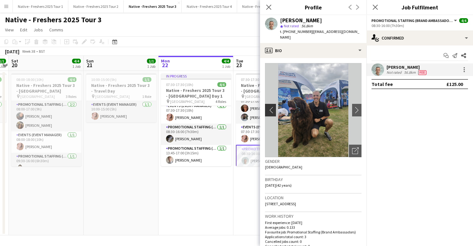
click at [271, 107] on app-icon "chevron-left" at bounding box center [270, 110] width 10 height 7
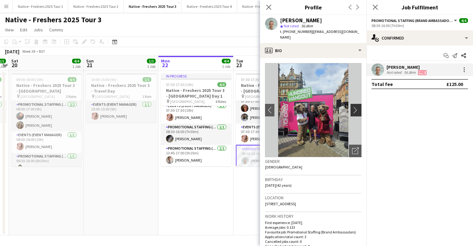
click at [355, 107] on app-icon "chevron-right" at bounding box center [357, 110] width 10 height 7
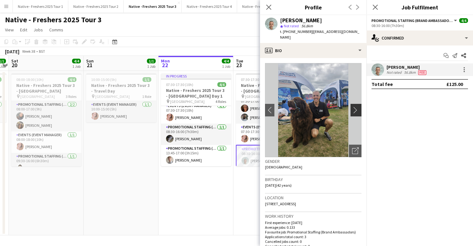
click at [355, 107] on app-icon "chevron-right" at bounding box center [357, 110] width 10 height 7
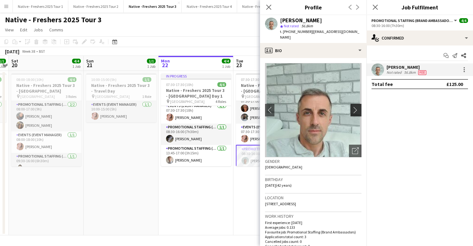
click at [355, 107] on app-icon "chevron-right" at bounding box center [357, 110] width 10 height 7
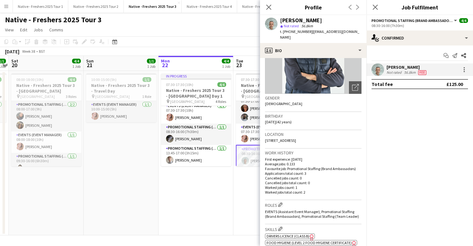
scroll to position [43, 0]
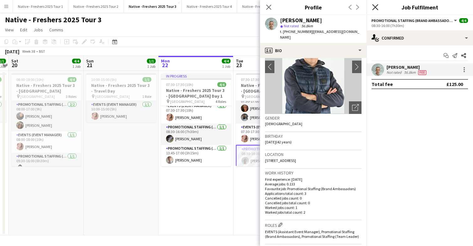
click at [375, 8] on icon at bounding box center [375, 7] width 6 height 6
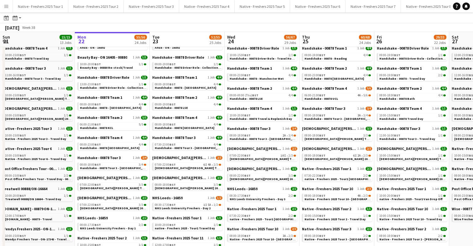
scroll to position [59, 0]
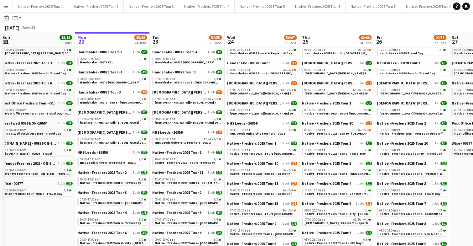
scroll to position [127, 0]
